Goal: Transaction & Acquisition: Book appointment/travel/reservation

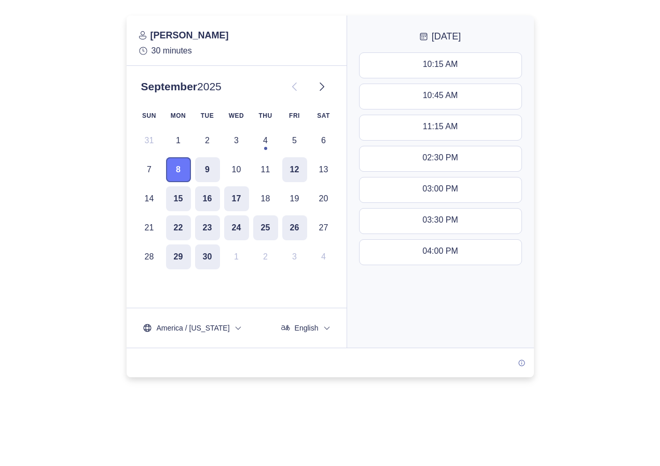
click at [179, 165] on button "8" at bounding box center [178, 169] width 25 height 25
click at [447, 93] on div "10:45 AM - 11:15 AM" at bounding box center [440, 96] width 77 height 11
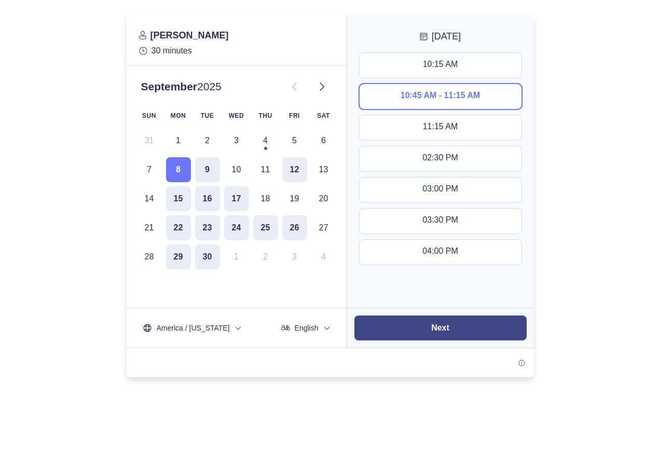
click at [0, 0] on slot "Next" at bounding box center [0, 0] width 0 height 0
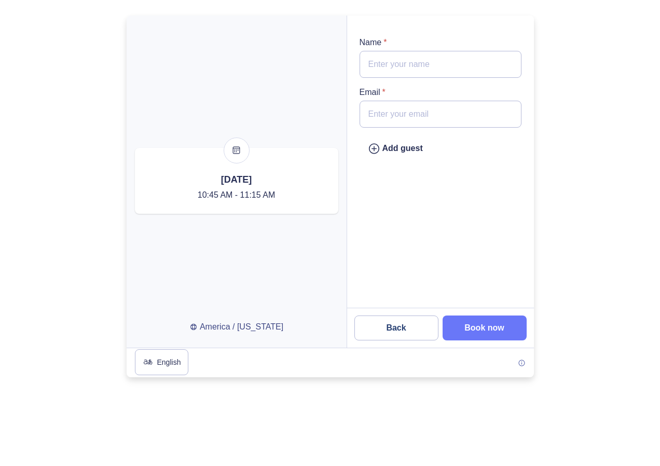
click at [402, 69] on input "Name *" at bounding box center [441, 64] width 162 height 27
type input "[PERSON_NAME]"
click at [402, 116] on input "Email *" at bounding box center [441, 114] width 162 height 27
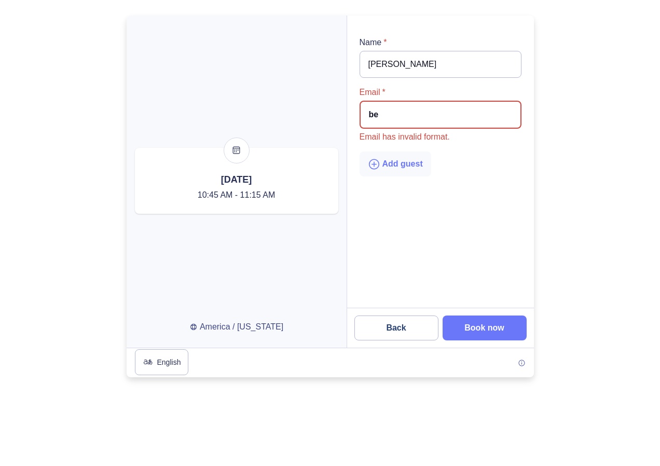
type input "b"
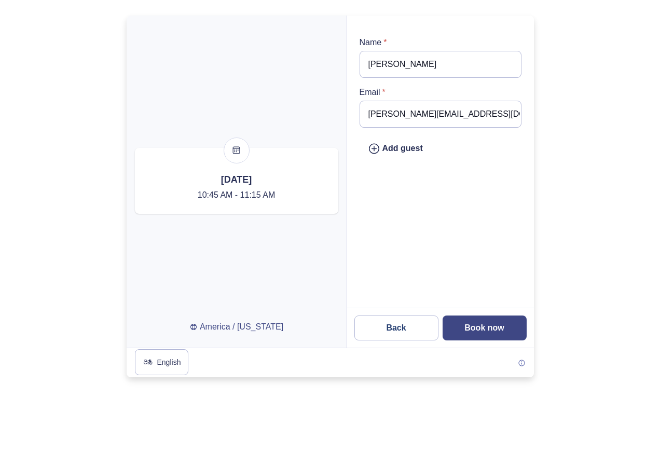
type input "[PERSON_NAME][EMAIL_ADDRESS][DOMAIN_NAME]"
click at [0, 0] on slot "Book now" at bounding box center [0, 0] width 0 height 0
